Goal: Task Accomplishment & Management: Manage account settings

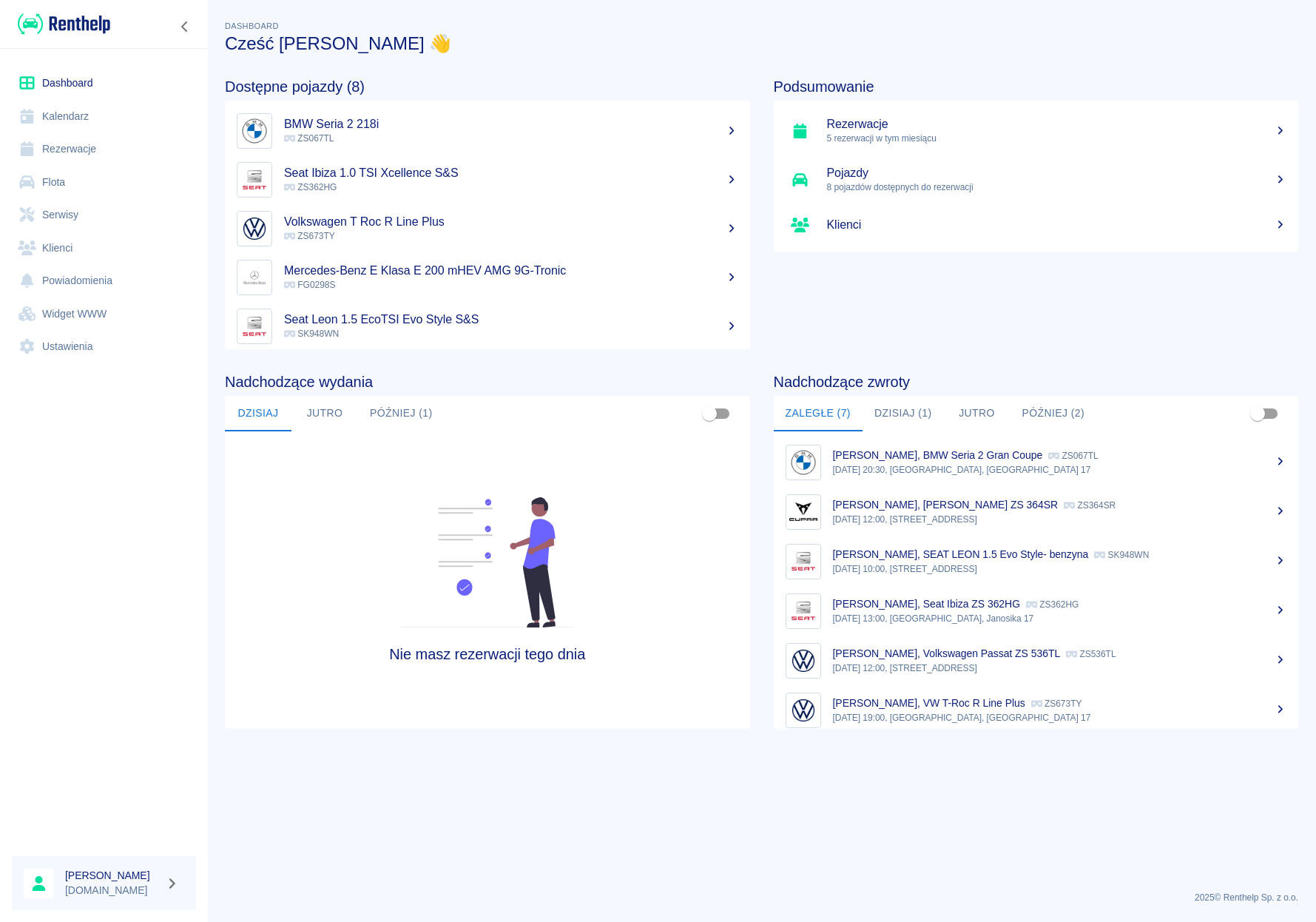
click at [84, 151] on link "Rezerwacje" at bounding box center [104, 149] width 184 height 33
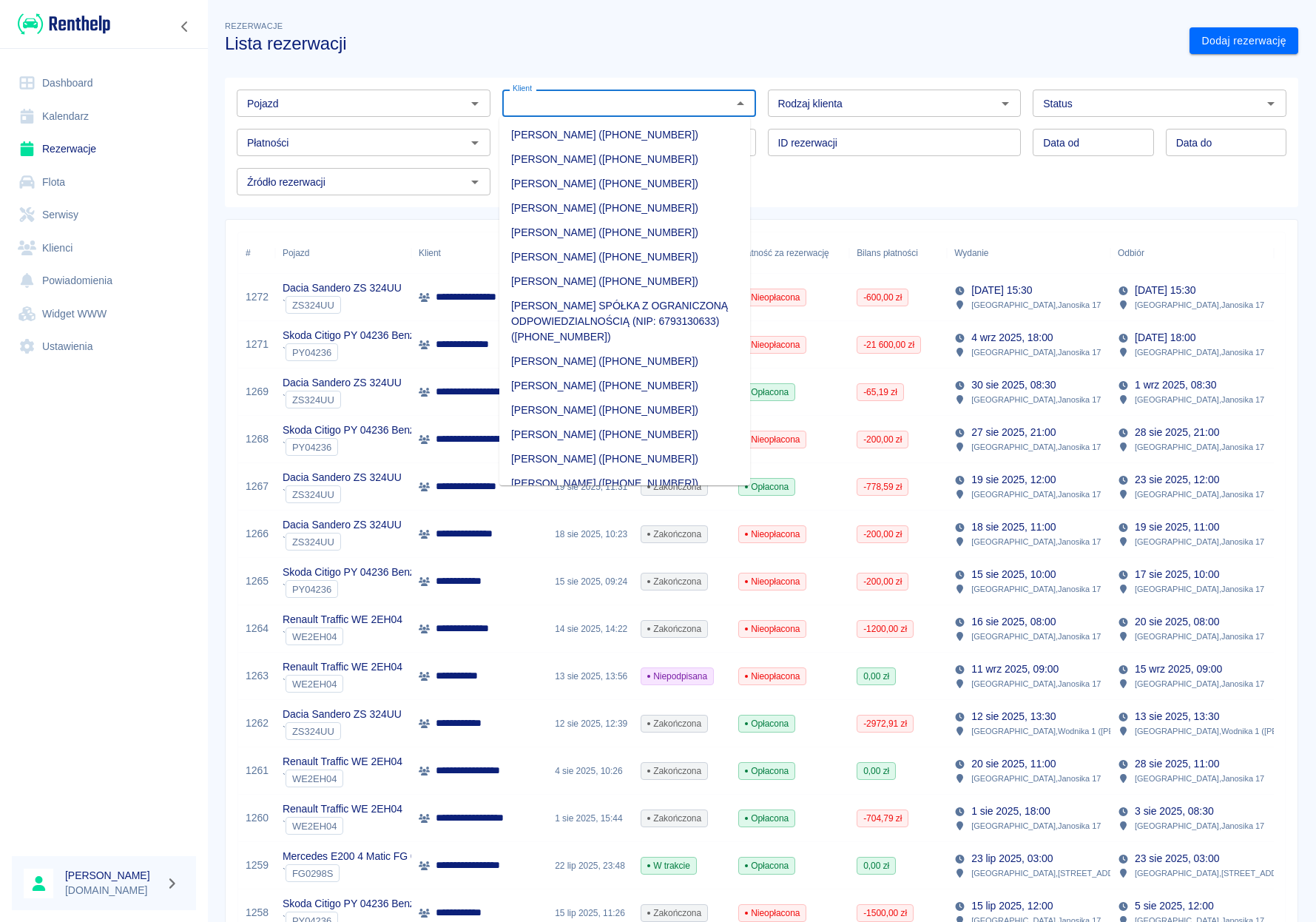
click at [679, 112] on input "Klient" at bounding box center [617, 103] width 221 height 18
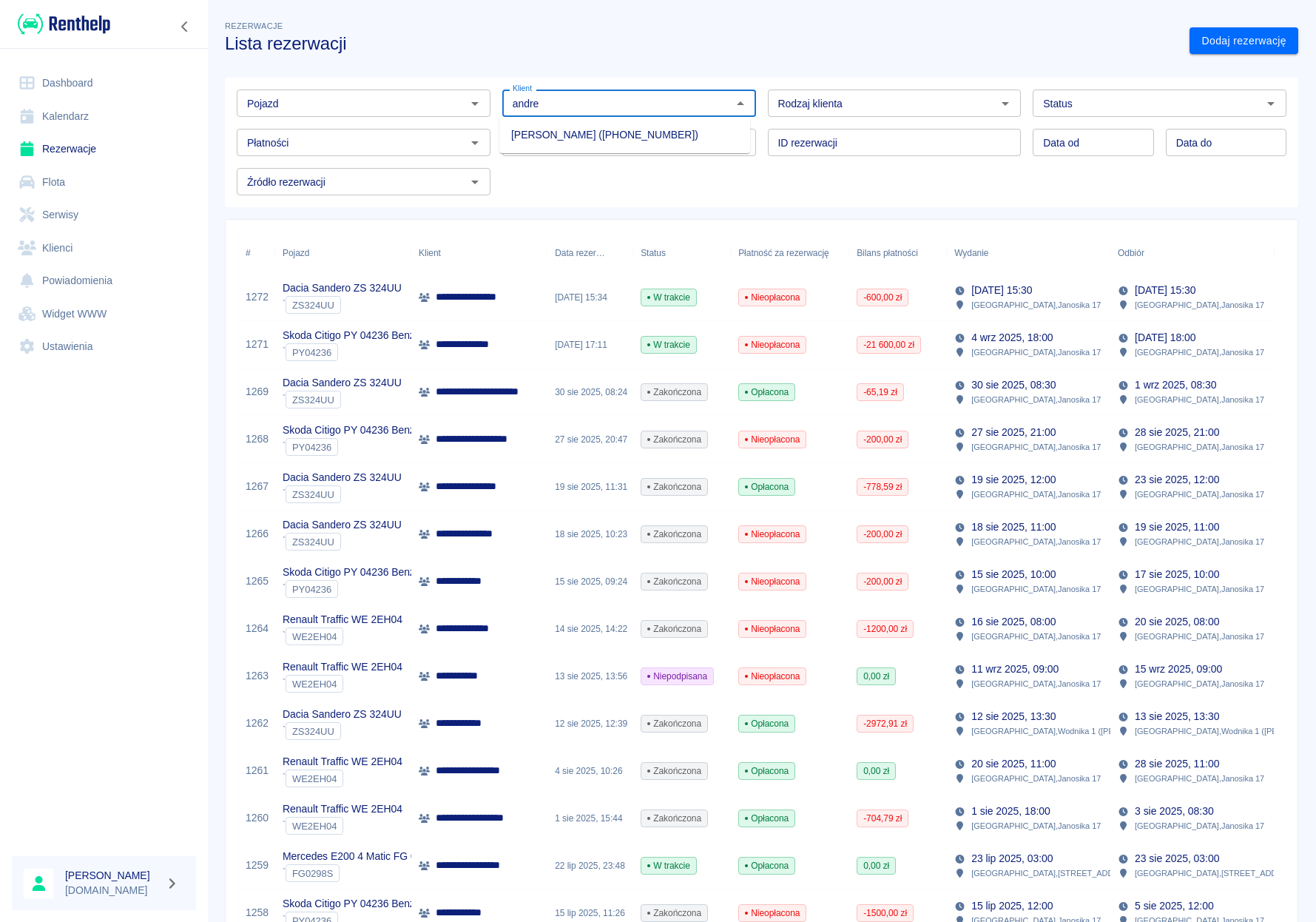
click at [640, 130] on li "[PERSON_NAME] ([PHONE_NUMBER])" at bounding box center [625, 135] width 251 height 24
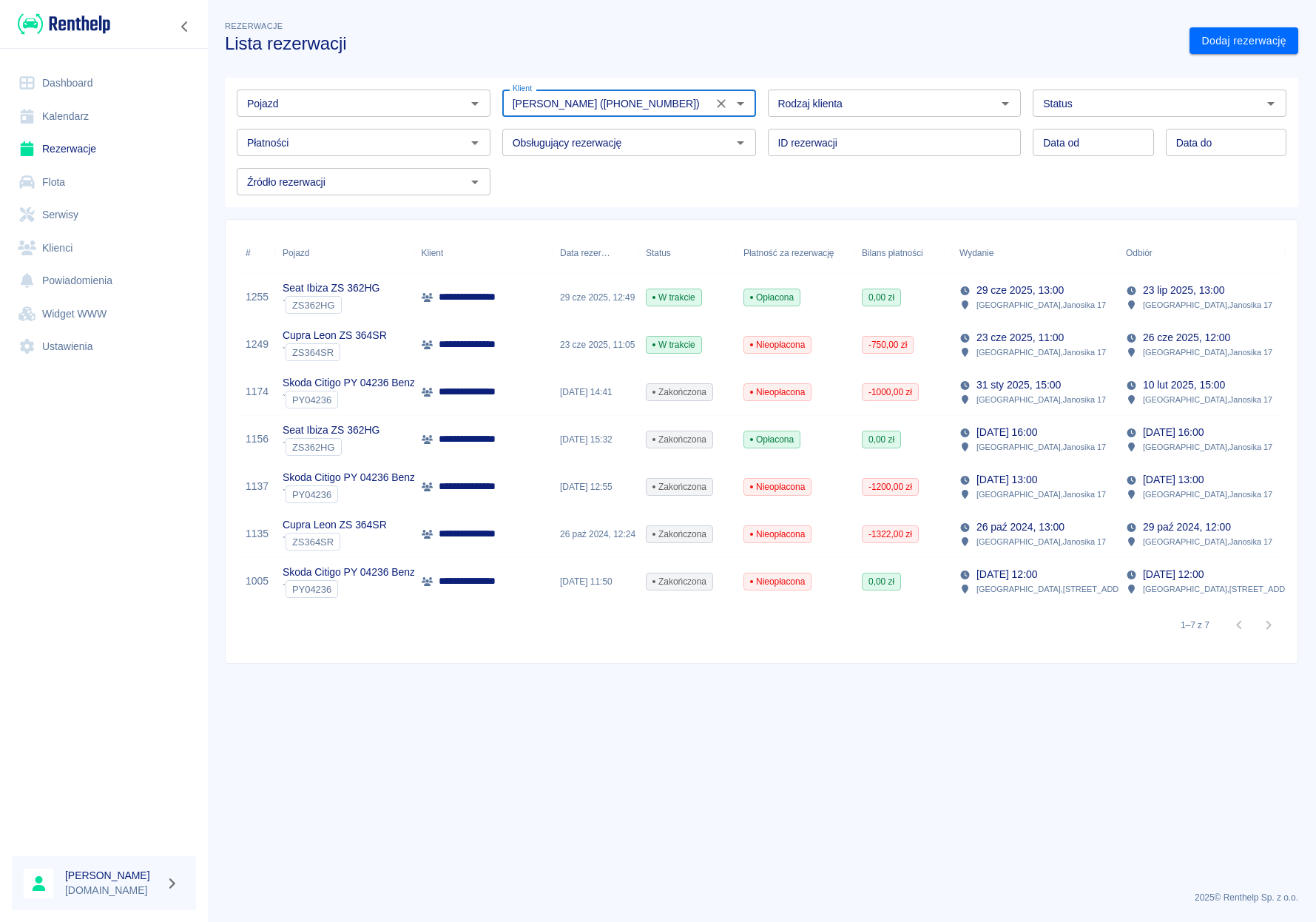
type input "[PERSON_NAME] ([PHONE_NUMBER])"
click at [581, 304] on div "29 cze 2025, 12:49" at bounding box center [596, 297] width 86 height 48
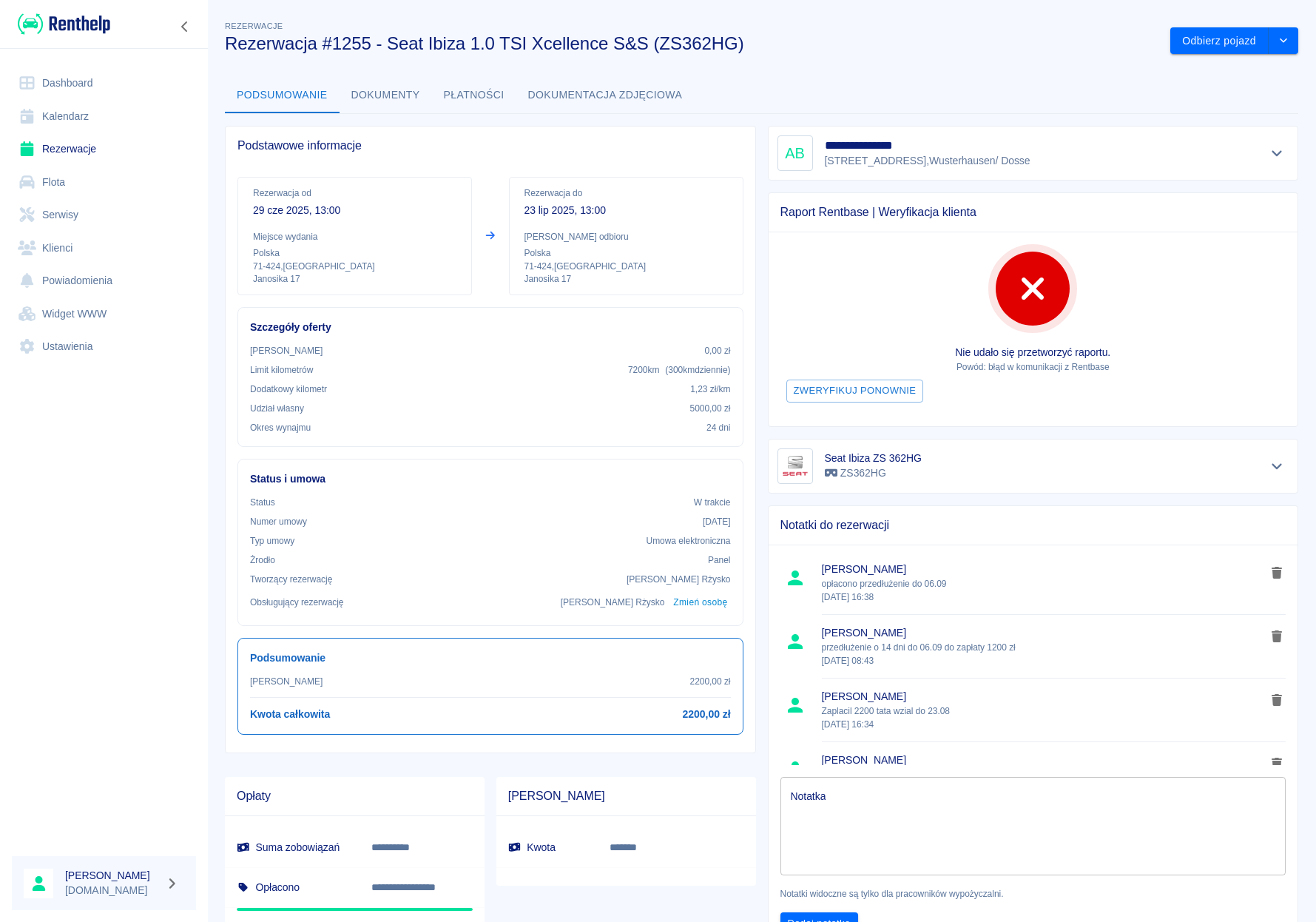
click at [383, 105] on button "Dokumenty" at bounding box center [386, 95] width 93 height 35
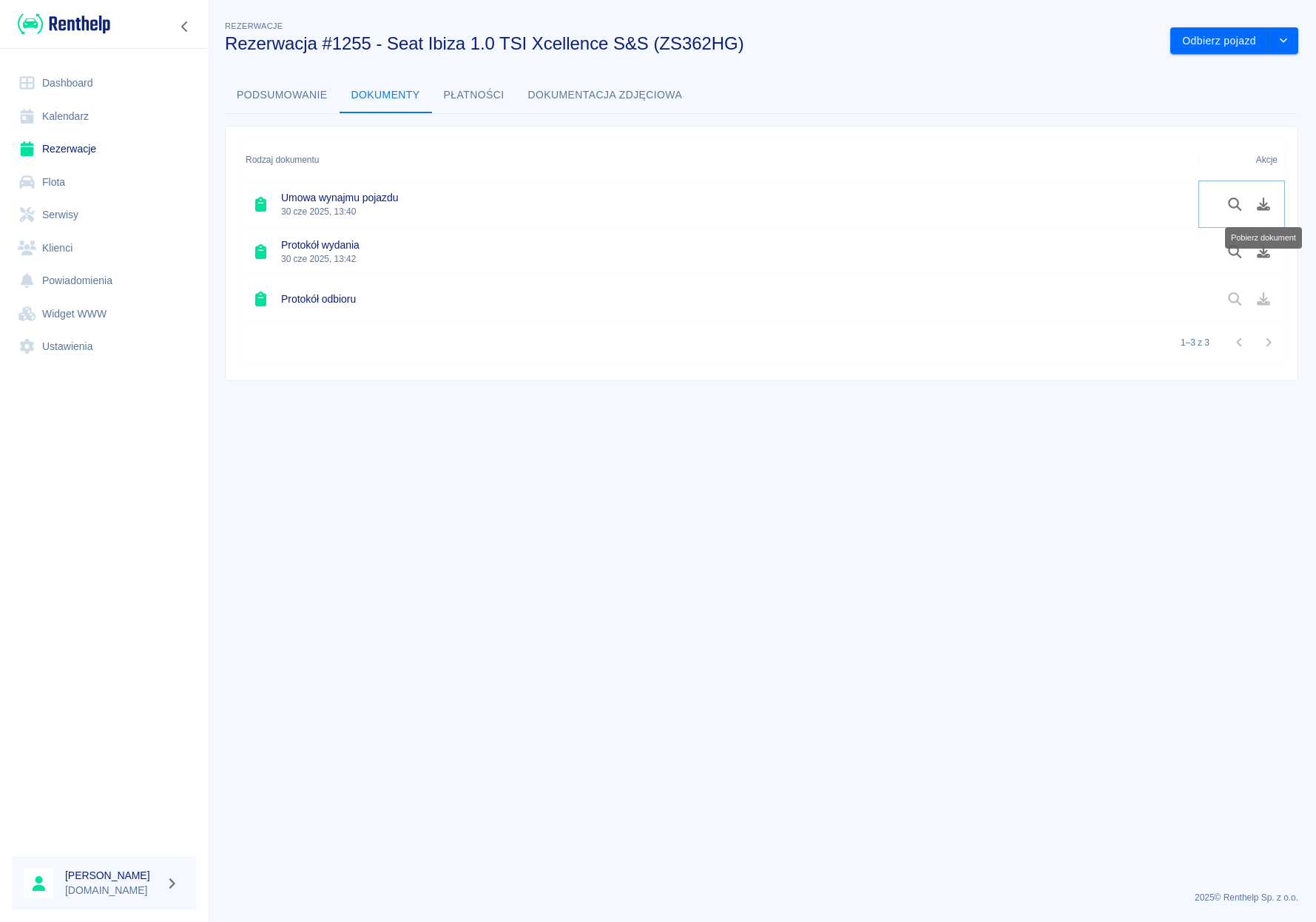
click at [1256, 202] on icon "Pobierz dokument" at bounding box center [1264, 204] width 17 height 13
